Goal: Task Accomplishment & Management: Manage account settings

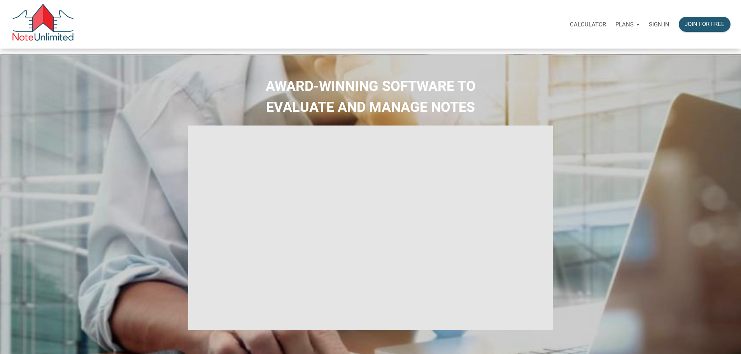
click at [649, 26] on p "Sign in" at bounding box center [659, 24] width 21 height 7
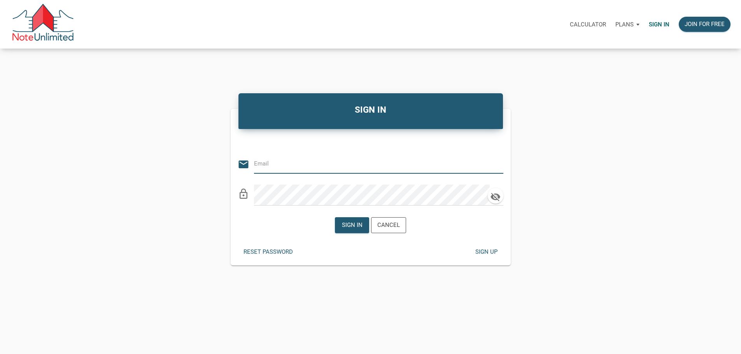
type input "[PERSON_NAME][EMAIL_ADDRESS][DOMAIN_NAME]"
click at [350, 230] on div "Sign in" at bounding box center [352, 225] width 21 height 9
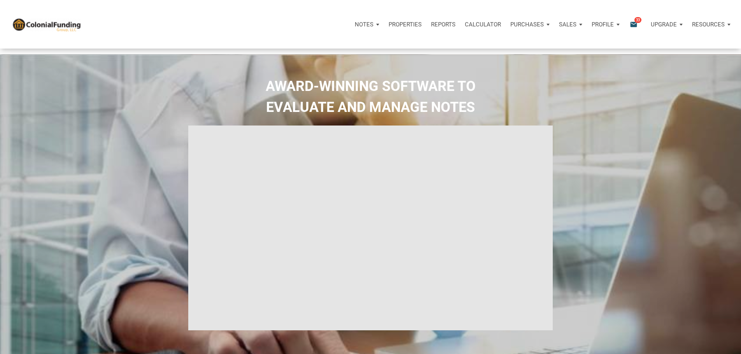
type input "Introduction to new features"
select select
click at [634, 23] on span "33" at bounding box center [637, 20] width 7 height 6
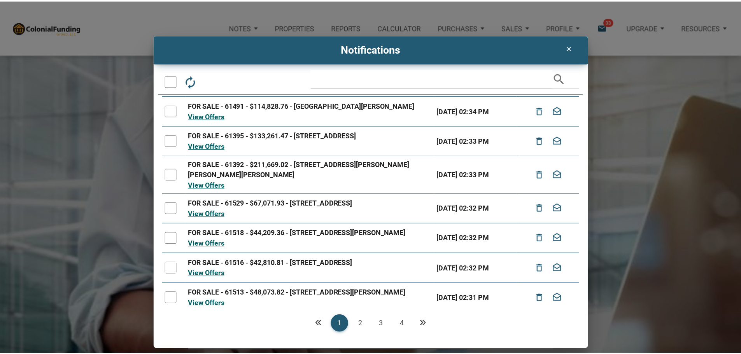
scroll to position [110, 0]
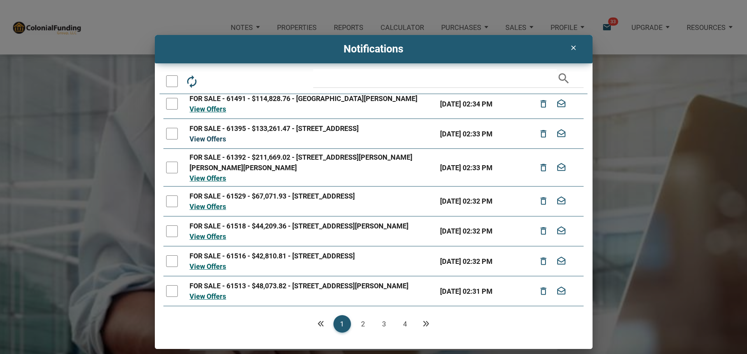
click at [202, 135] on link "View Offers" at bounding box center [207, 139] width 37 height 8
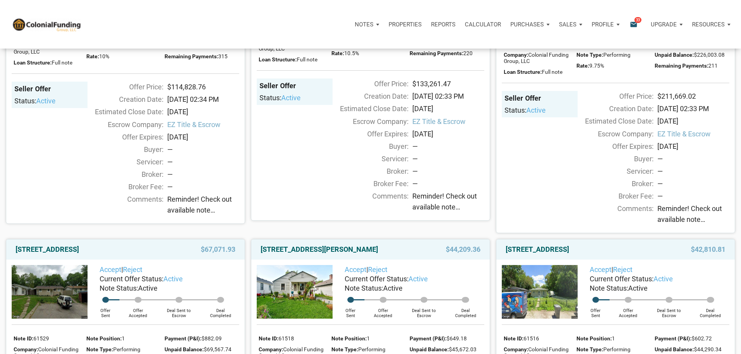
scroll to position [194, 0]
